Goal: Task Accomplishment & Management: Complete application form

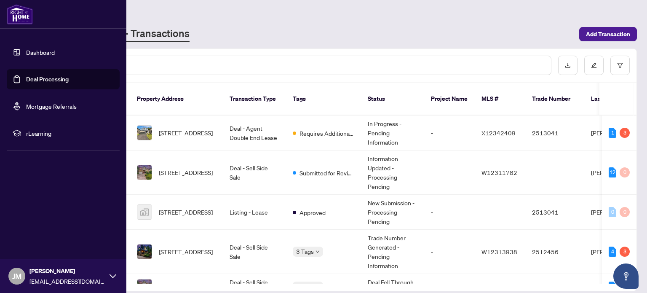
click at [26, 75] on link "Deal Processing" at bounding box center [47, 79] width 43 height 8
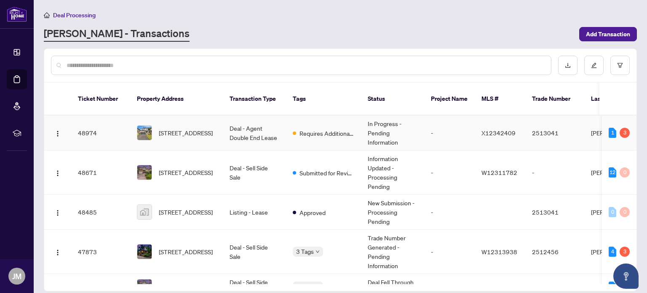
click at [200, 128] on span "[STREET_ADDRESS]" at bounding box center [186, 132] width 54 height 9
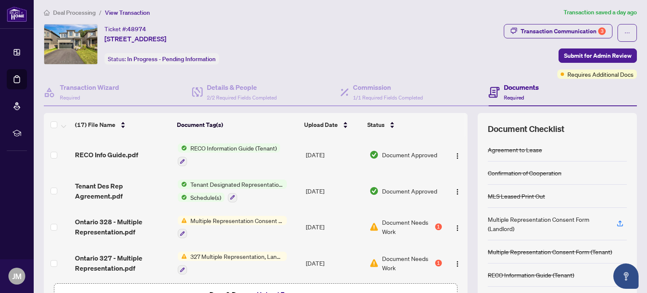
scroll to position [14, 0]
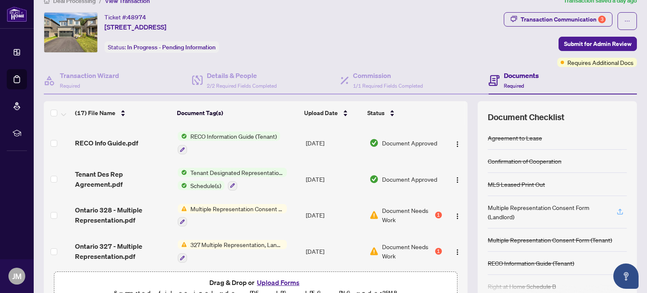
click at [616, 208] on icon "button" at bounding box center [620, 212] width 8 height 8
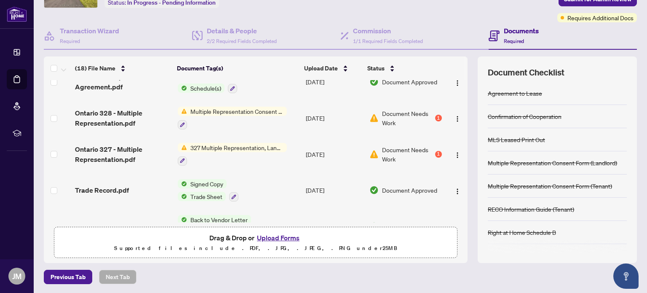
scroll to position [0, 0]
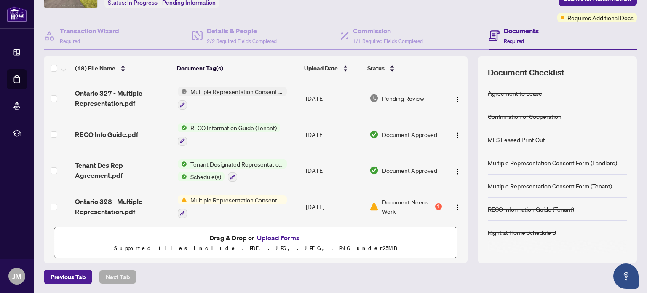
click at [280, 237] on button "Upload Forms" at bounding box center [278, 237] width 48 height 11
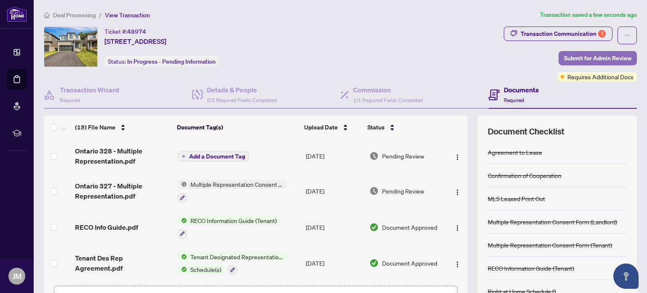
click at [579, 56] on span "Submit for Admin Review" at bounding box center [597, 57] width 67 height 13
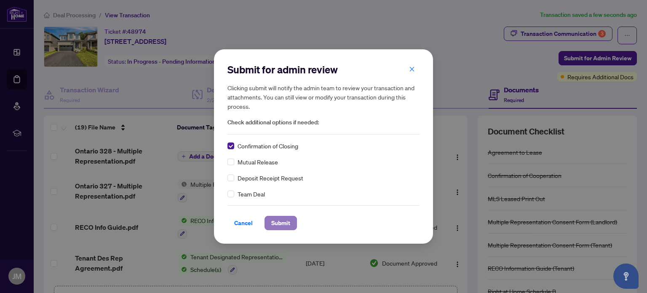
click at [284, 221] on span "Submit" at bounding box center [280, 222] width 19 height 13
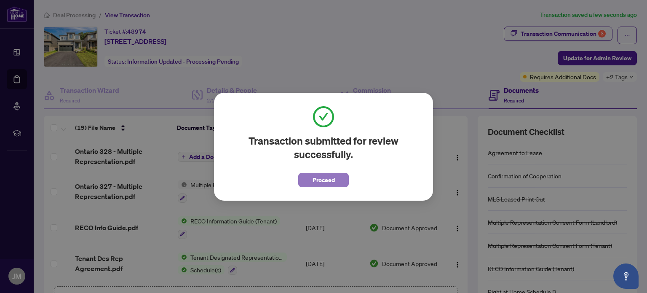
click at [332, 178] on span "Proceed" at bounding box center [323, 179] width 22 height 13
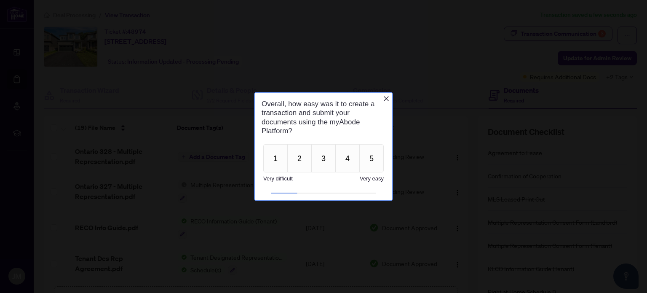
click at [385, 97] on icon "Close button" at bounding box center [386, 98] width 5 height 5
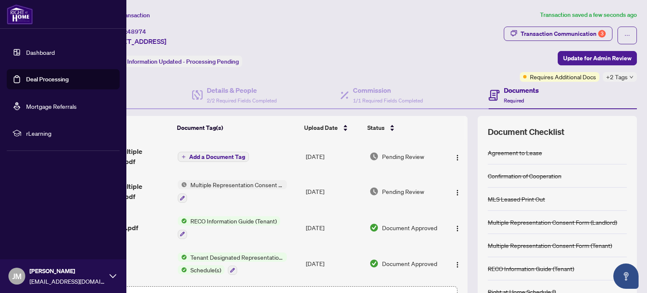
click at [52, 77] on link "Deal Processing" at bounding box center [47, 79] width 43 height 8
